Goal: Task Accomplishment & Management: Manage account settings

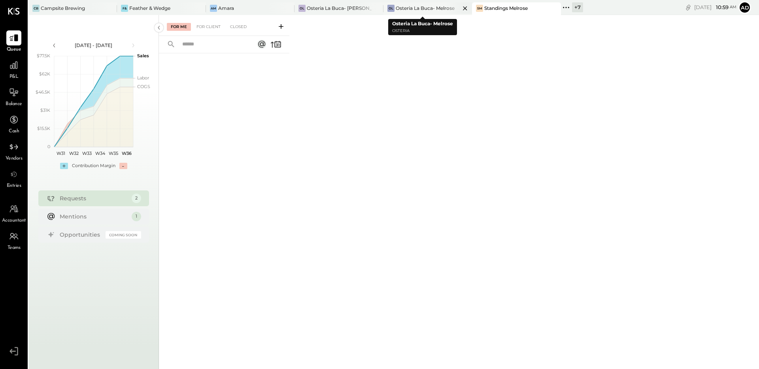
click at [429, 9] on div "Osteria La Buca- Melrose" at bounding box center [425, 8] width 59 height 7
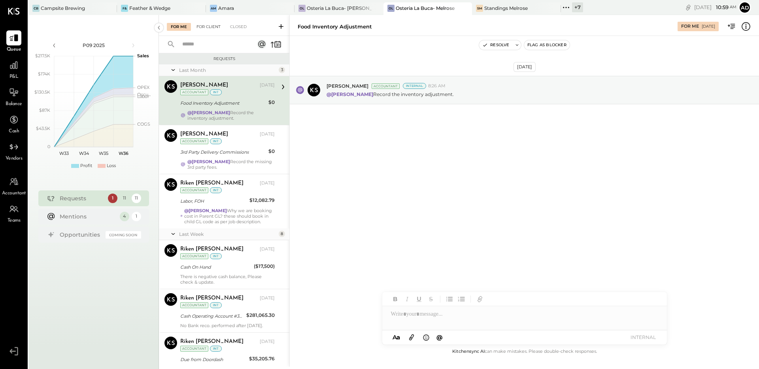
click at [208, 28] on div "For Client" at bounding box center [209, 27] width 32 height 8
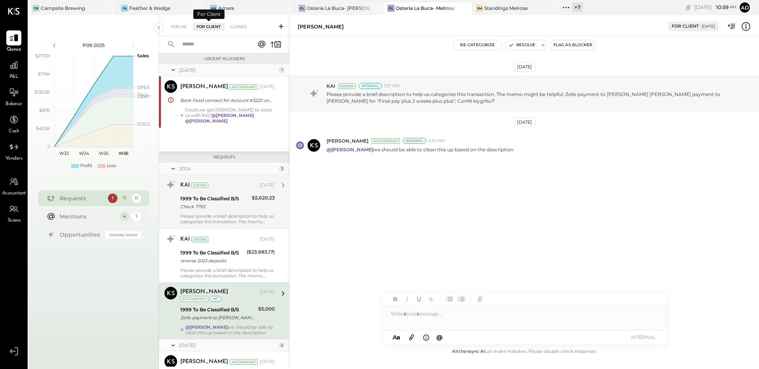
scroll to position [98, 0]
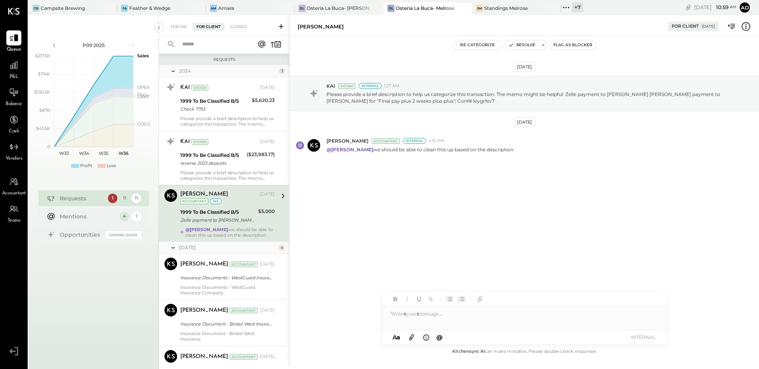
click at [357, 189] on div "[DATE] KAI System Internal 1:27 AM Please provide a brief description to help u…" at bounding box center [524, 137] width 469 height 163
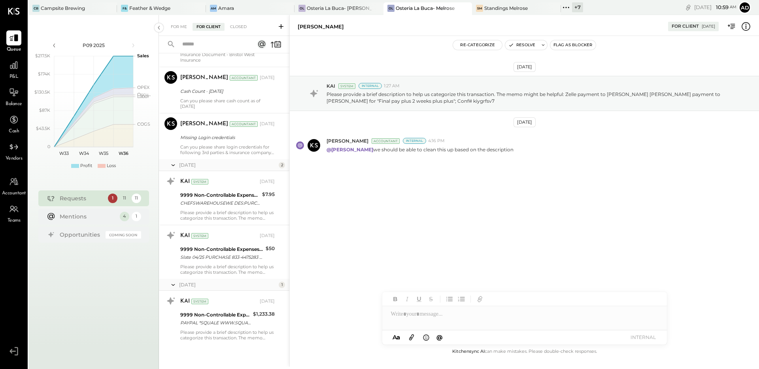
scroll to position [0, 0]
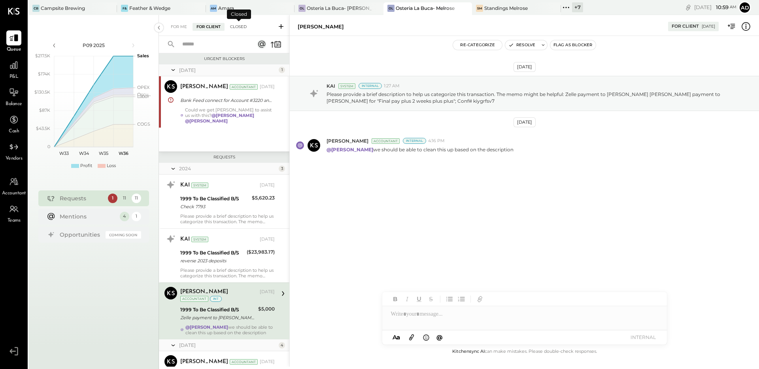
click at [246, 23] on div "Closed" at bounding box center [238, 27] width 25 height 8
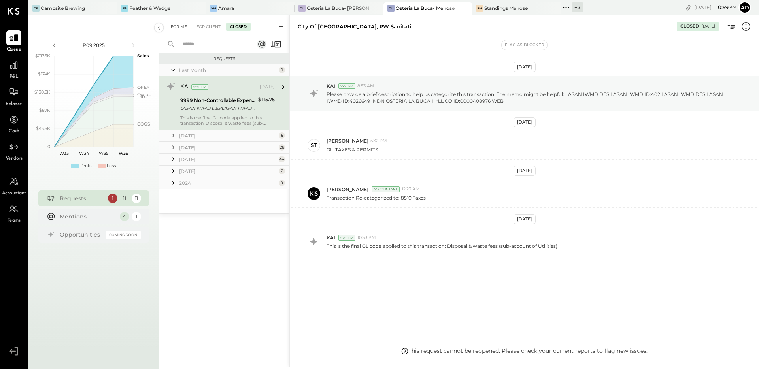
click at [172, 27] on div "For Me" at bounding box center [179, 27] width 24 height 8
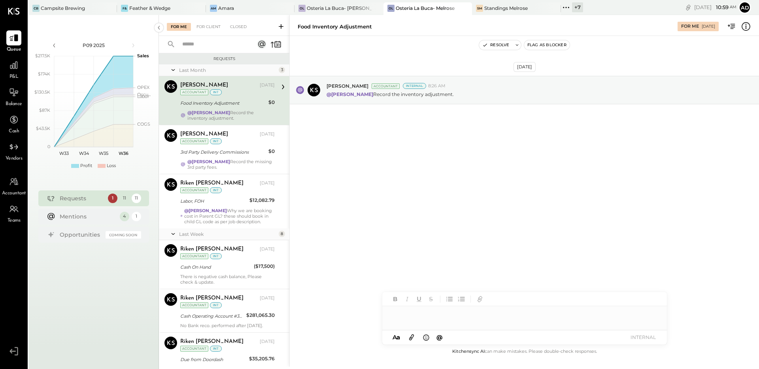
scroll to position [302, 0]
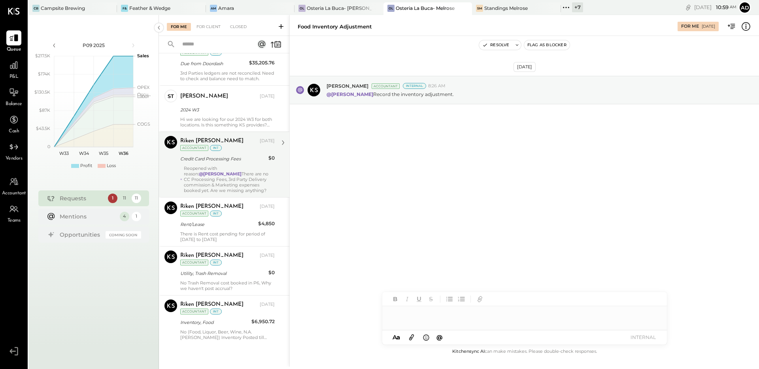
click at [225, 178] on div "Reopened with reason: @[PERSON_NAME] There are no CC Processing Fees, 3rd Party…" at bounding box center [229, 180] width 91 height 28
